Goal: Information Seeking & Learning: Learn about a topic

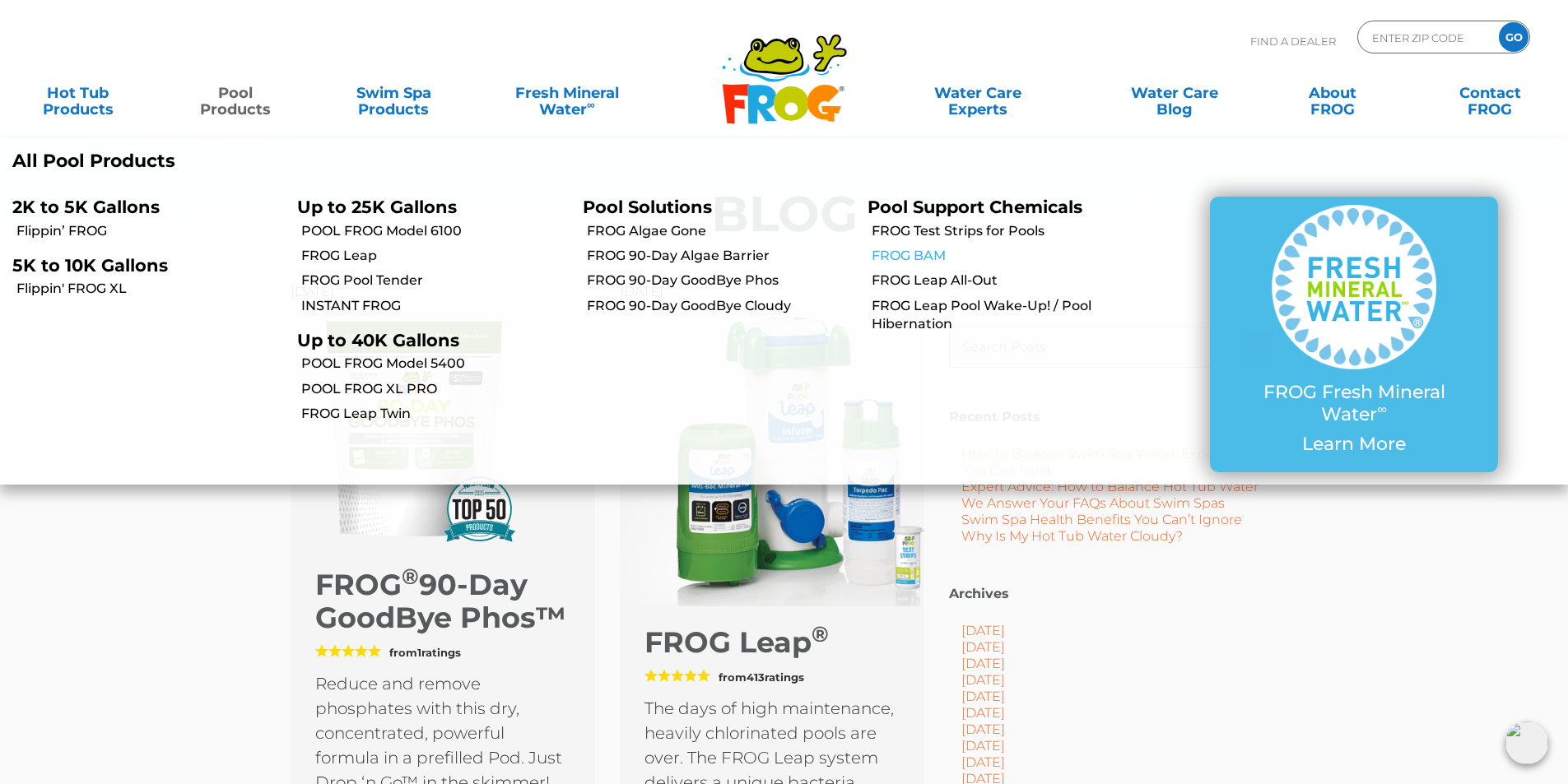
click at [890, 253] on link "FROG BAM" at bounding box center [1005, 255] width 268 height 18
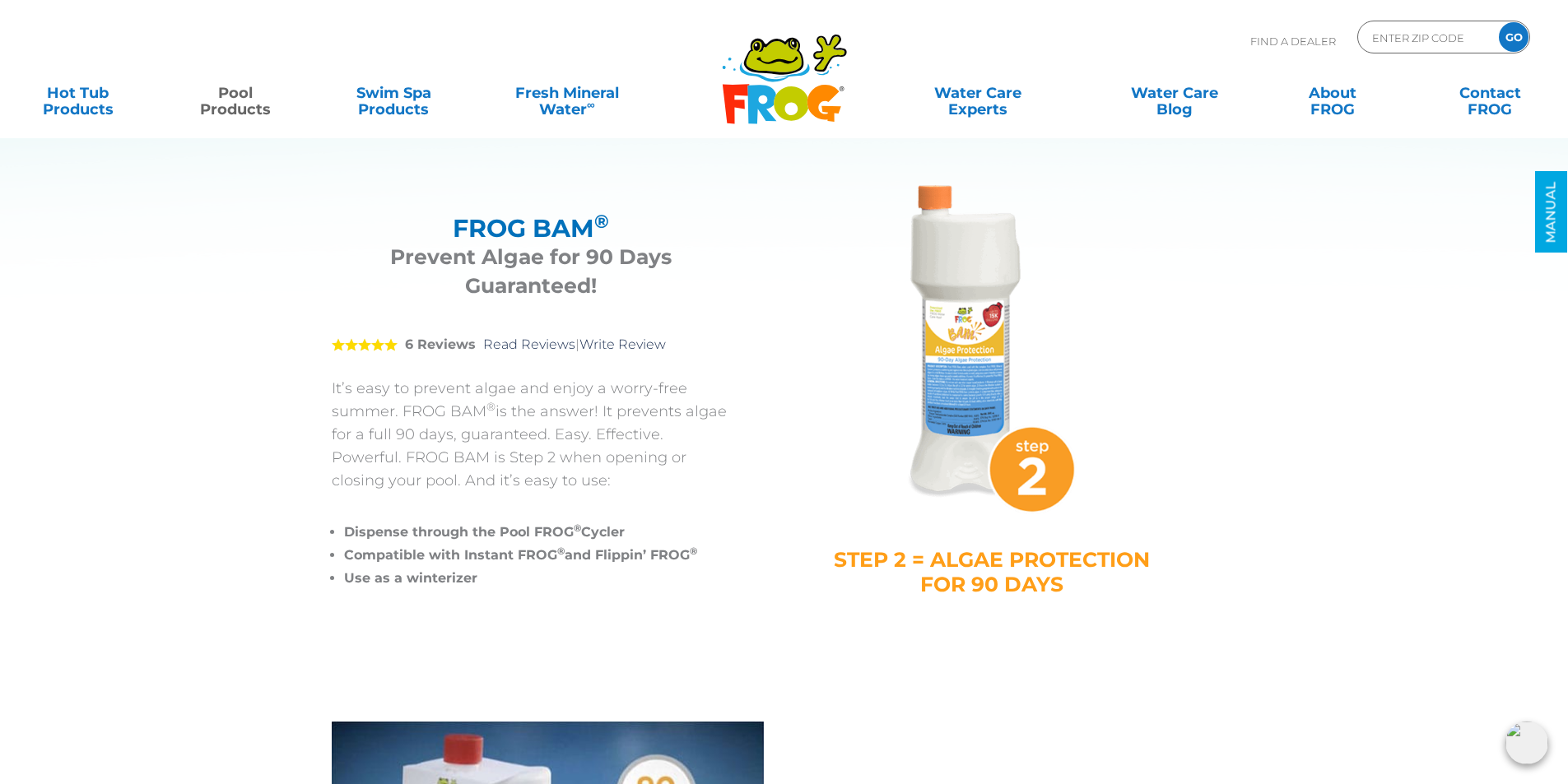
drag, startPoint x: 281, startPoint y: 404, endPoint x: 260, endPoint y: 397, distance: 22.1
click at [281, 404] on section "FROG BAM ® FROG BAM ® Prevent Algae for 90 Days Guaranteed! 5 6 Reviews Read Re…" at bounding box center [772, 340] width 988 height 680
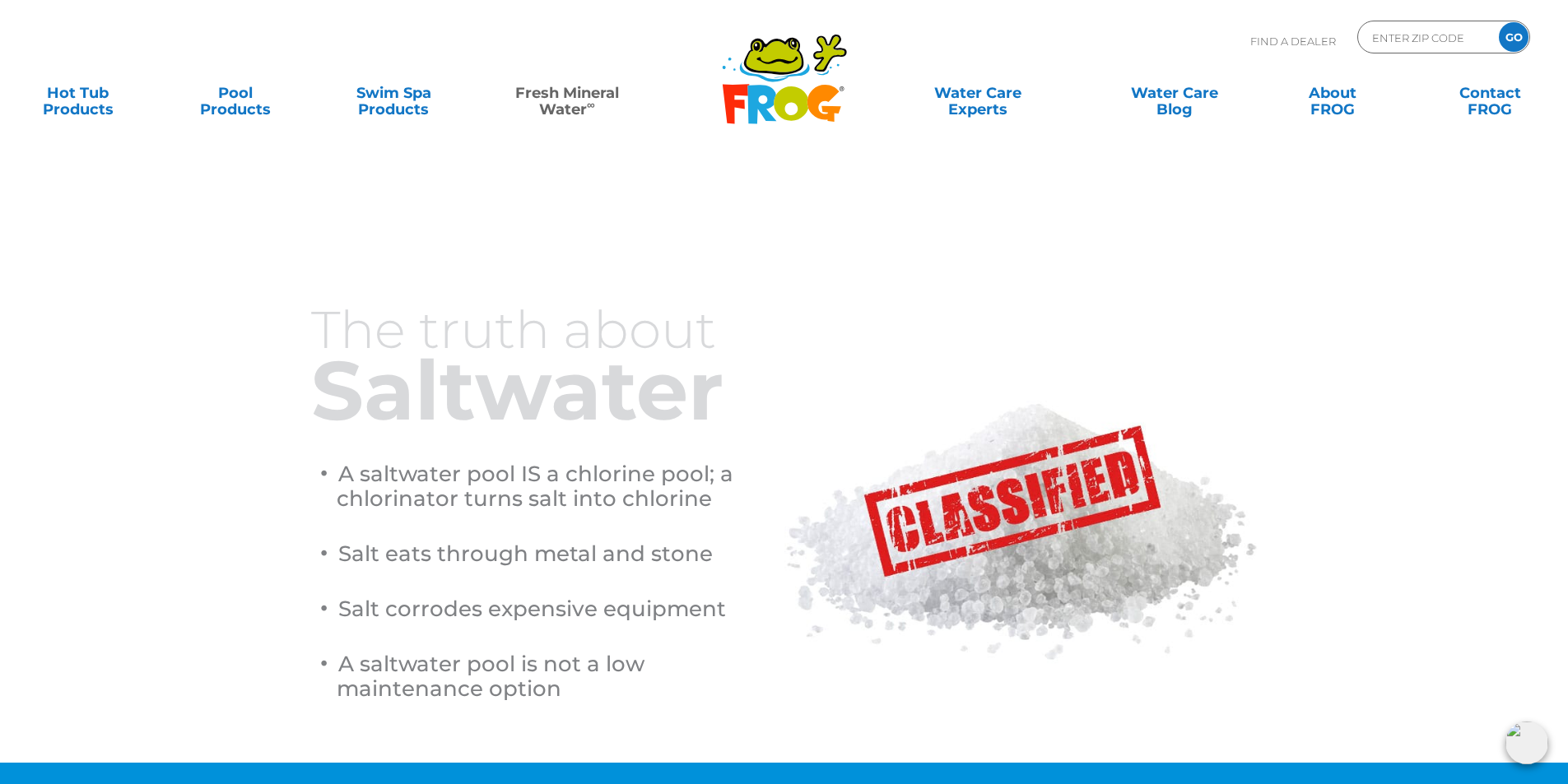
click at [262, 274] on section "The truth about Saltwater A saltwater pool IS a chlorine pool; a chlorinator tu…" at bounding box center [784, 449] width 1568 height 625
click at [180, 328] on section "The truth about Saltwater A saltwater pool IS a chlorine pool; a chlorinator tu…" at bounding box center [784, 449] width 1568 height 625
